Goal: Information Seeking & Learning: Find specific fact

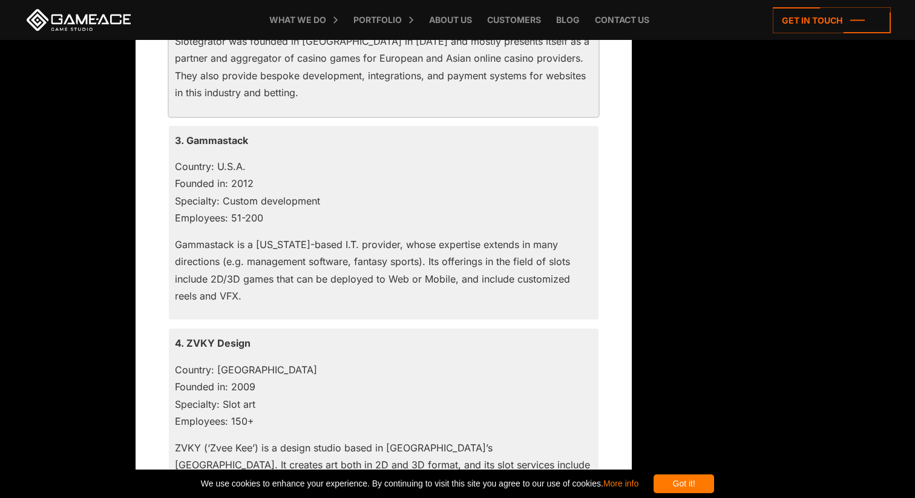
scroll to position [1424, 0]
click at [208, 139] on p "3. Gammastack" at bounding box center [383, 139] width 417 height 17
copy p "Gammastack"
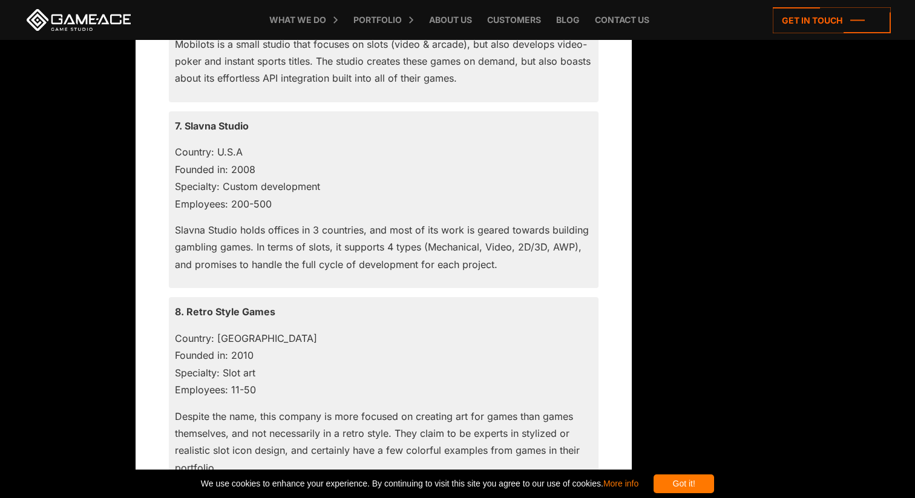
scroll to position [2243, 0]
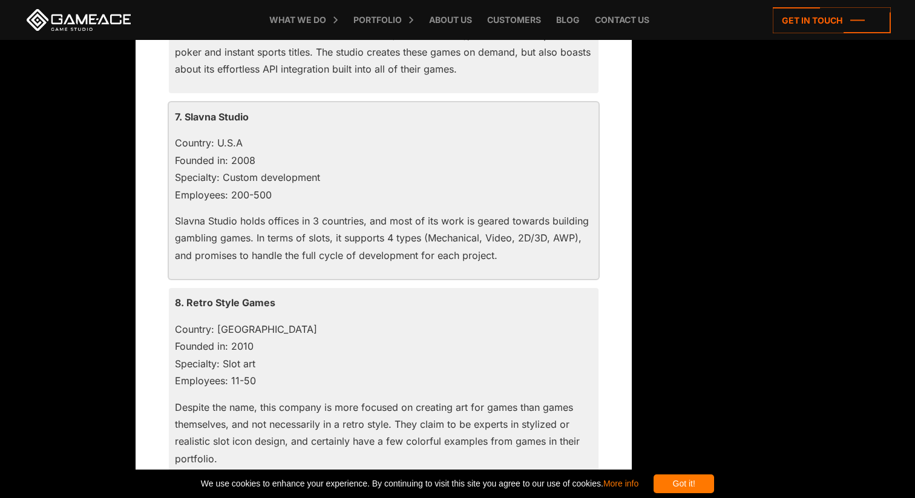
click at [212, 117] on p "7. Slavna Studio" at bounding box center [383, 116] width 417 height 17
copy div "7. Slavna Studio"
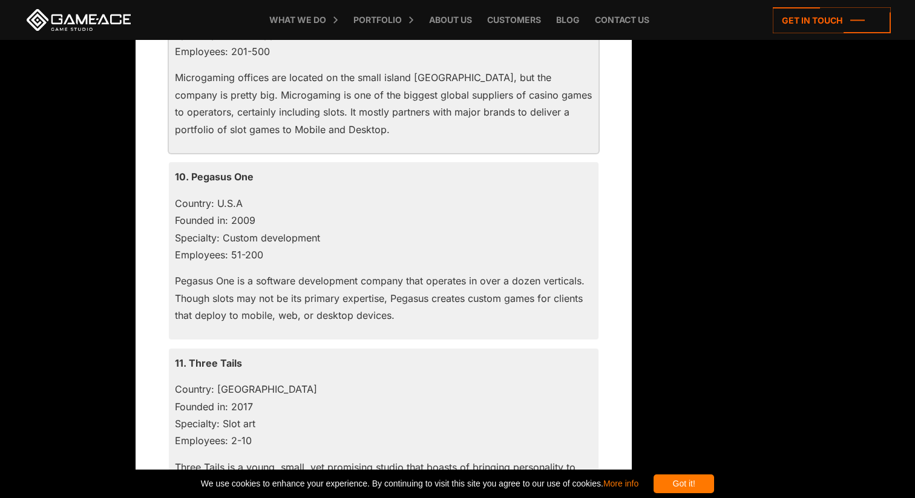
scroll to position [2784, 0]
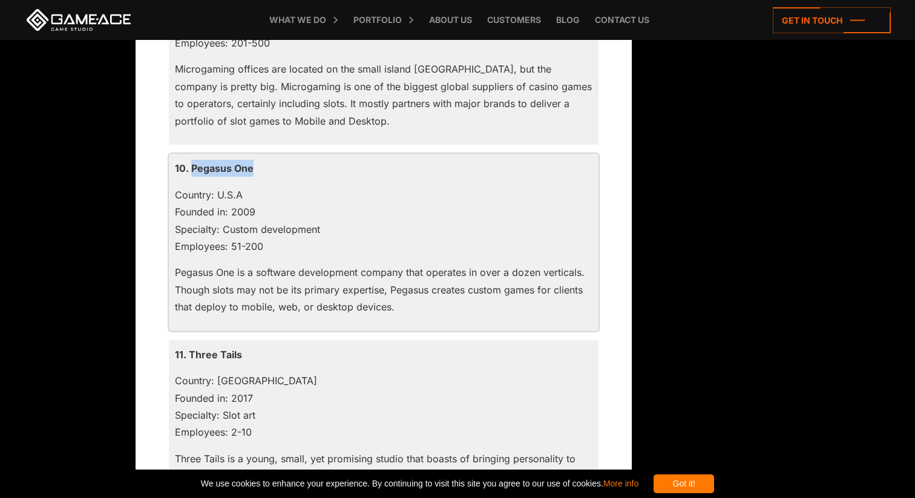
drag, startPoint x: 191, startPoint y: 169, endPoint x: 255, endPoint y: 170, distance: 63.5
click at [256, 170] on p "10. Pegasus One" at bounding box center [383, 168] width 417 height 17
copy p "Pegasus One"
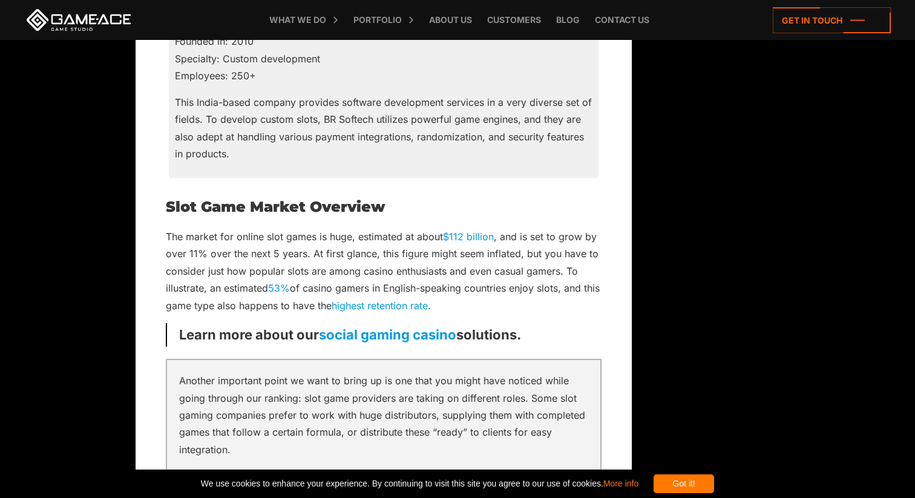
scroll to position [3922, 0]
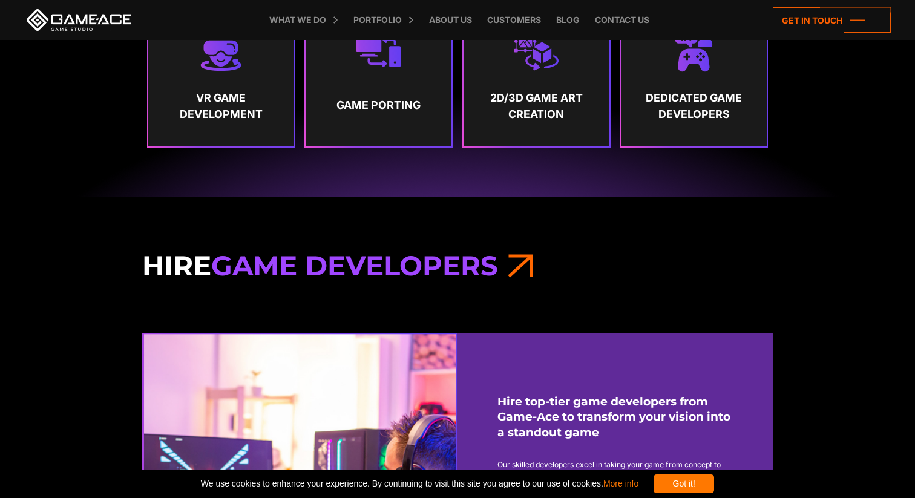
scroll to position [885, 0]
